Goal: Find specific page/section: Find specific page/section

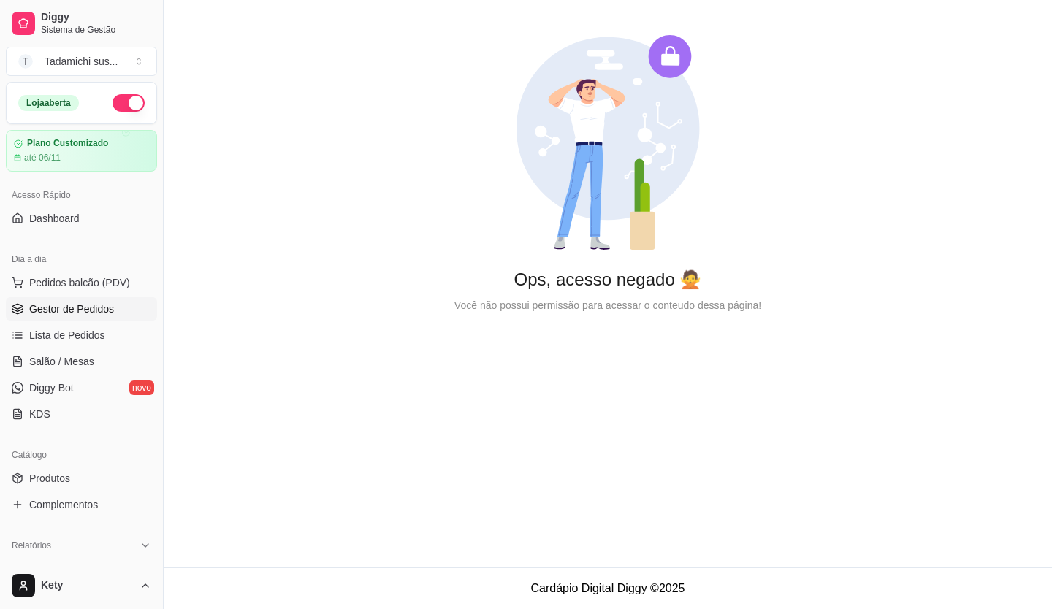
click at [85, 308] on span "Gestor de Pedidos" at bounding box center [71, 309] width 85 height 15
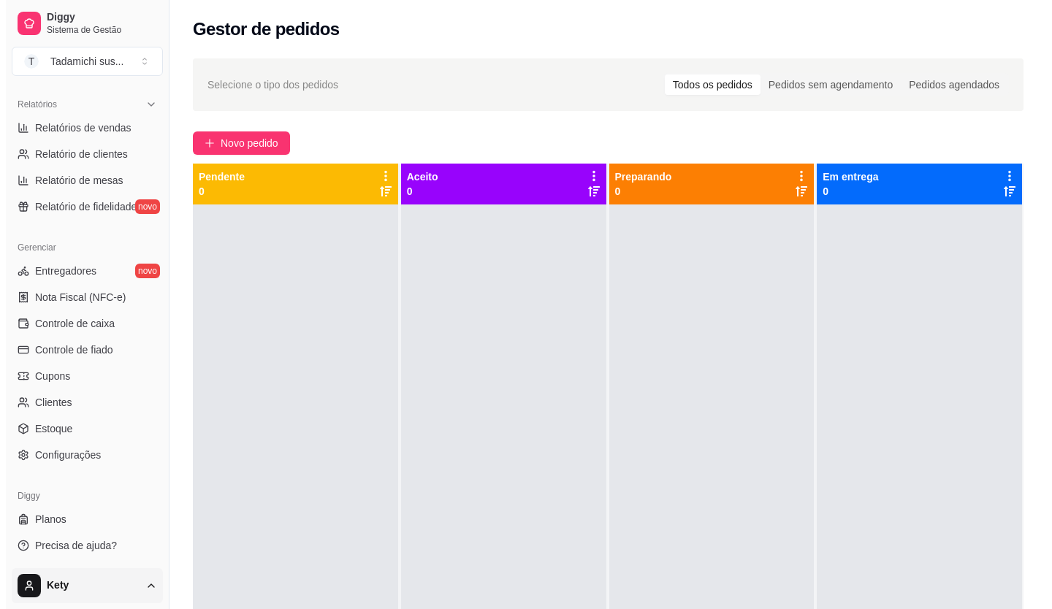
scroll to position [442, 0]
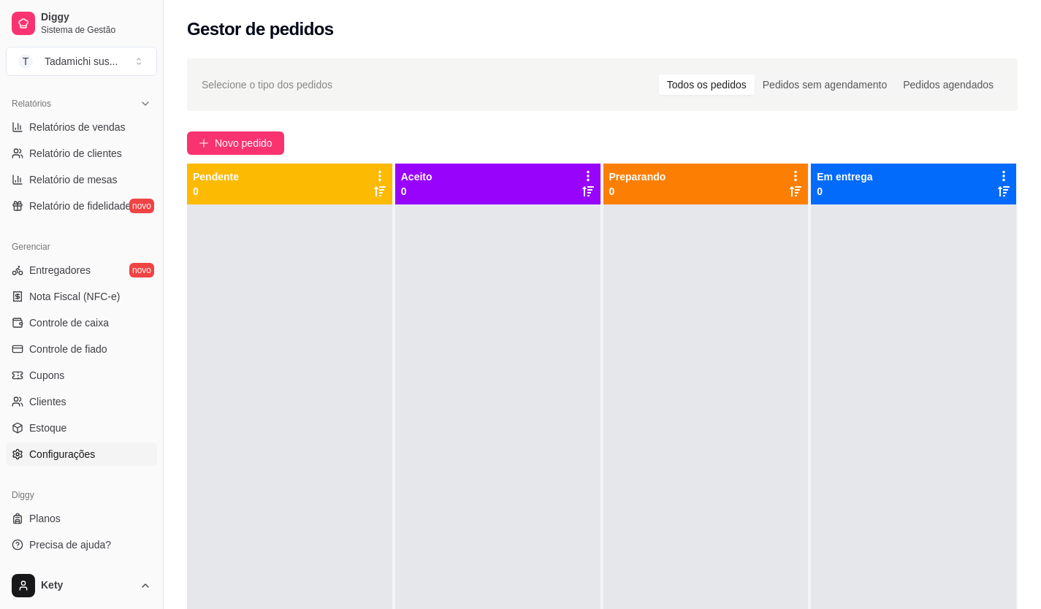
click at [80, 460] on span "Configurações" at bounding box center [62, 454] width 66 height 15
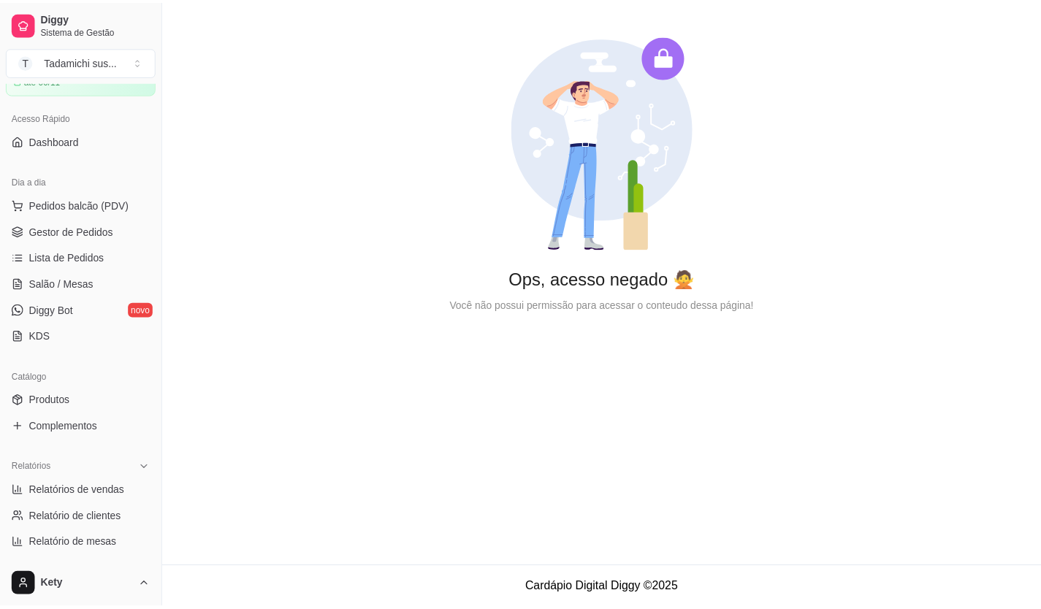
scroll to position [77, 0]
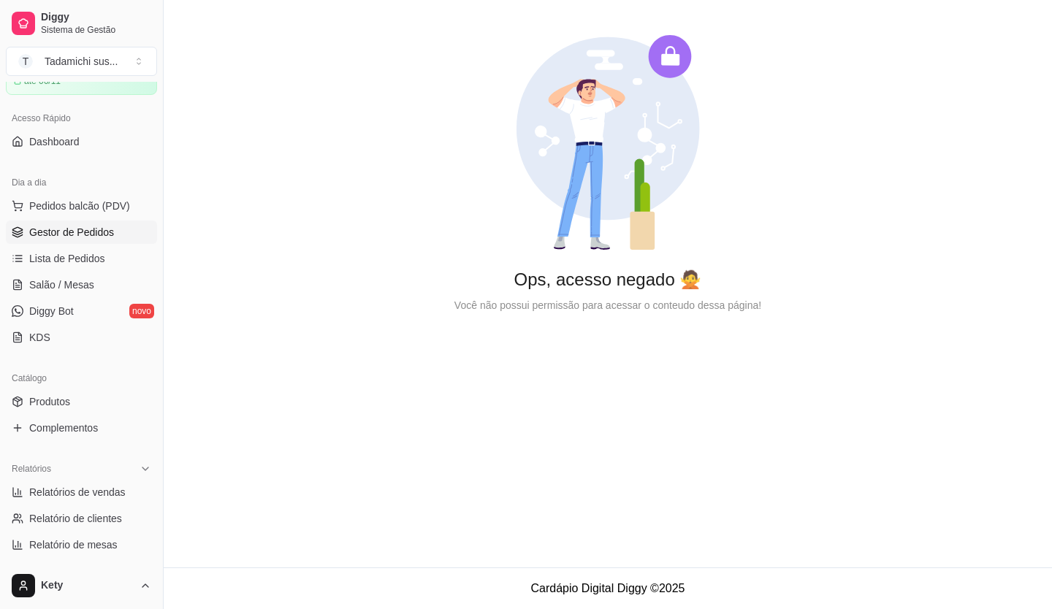
click at [78, 225] on span "Gestor de Pedidos" at bounding box center [71, 232] width 85 height 15
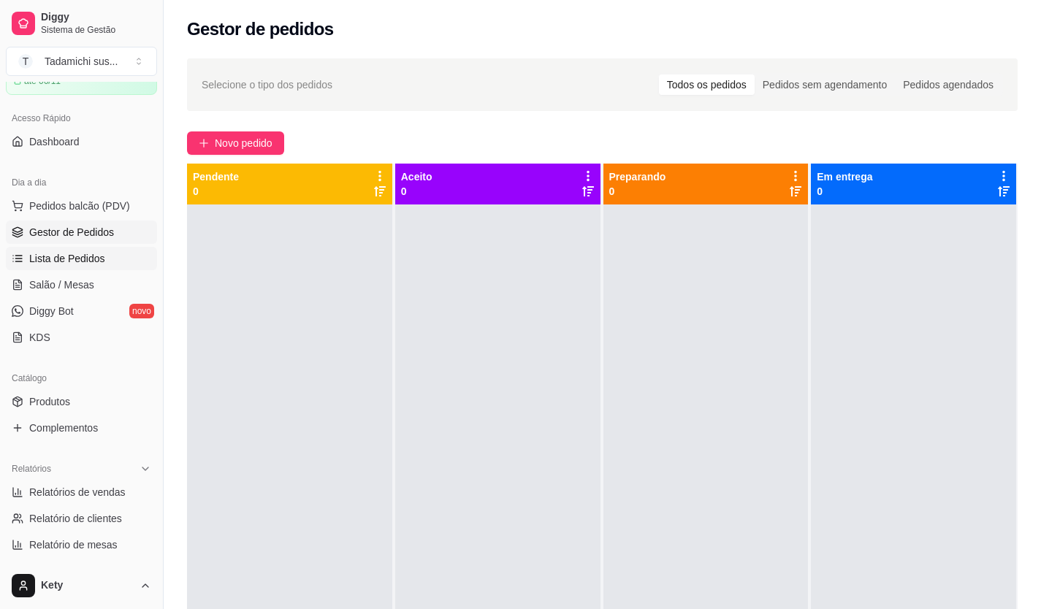
click at [77, 251] on link "Lista de Pedidos" at bounding box center [81, 258] width 151 height 23
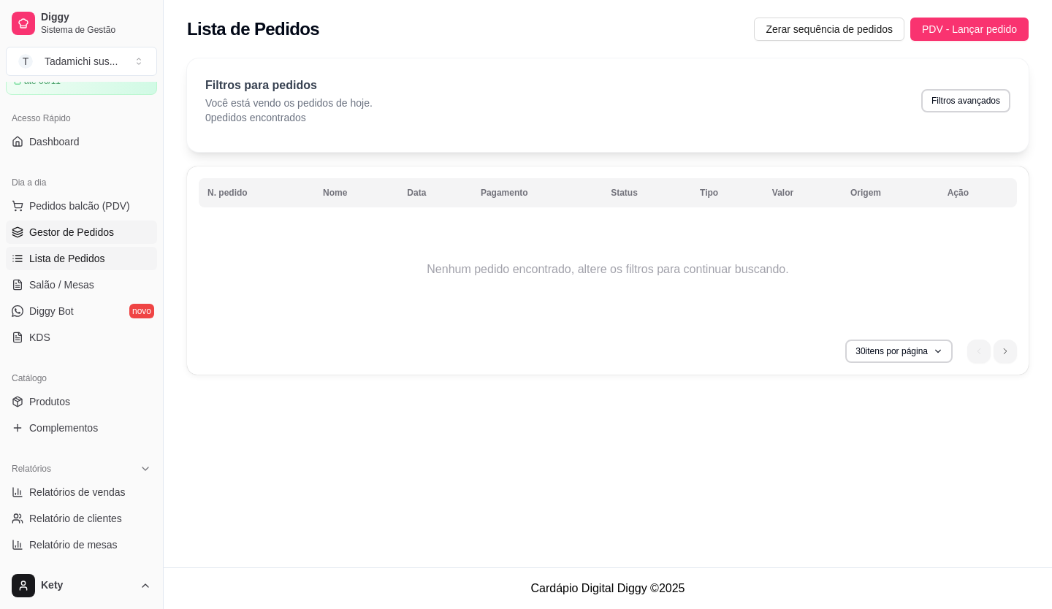
click at [76, 232] on span "Gestor de Pedidos" at bounding box center [71, 232] width 85 height 15
